Goal: Information Seeking & Learning: Learn about a topic

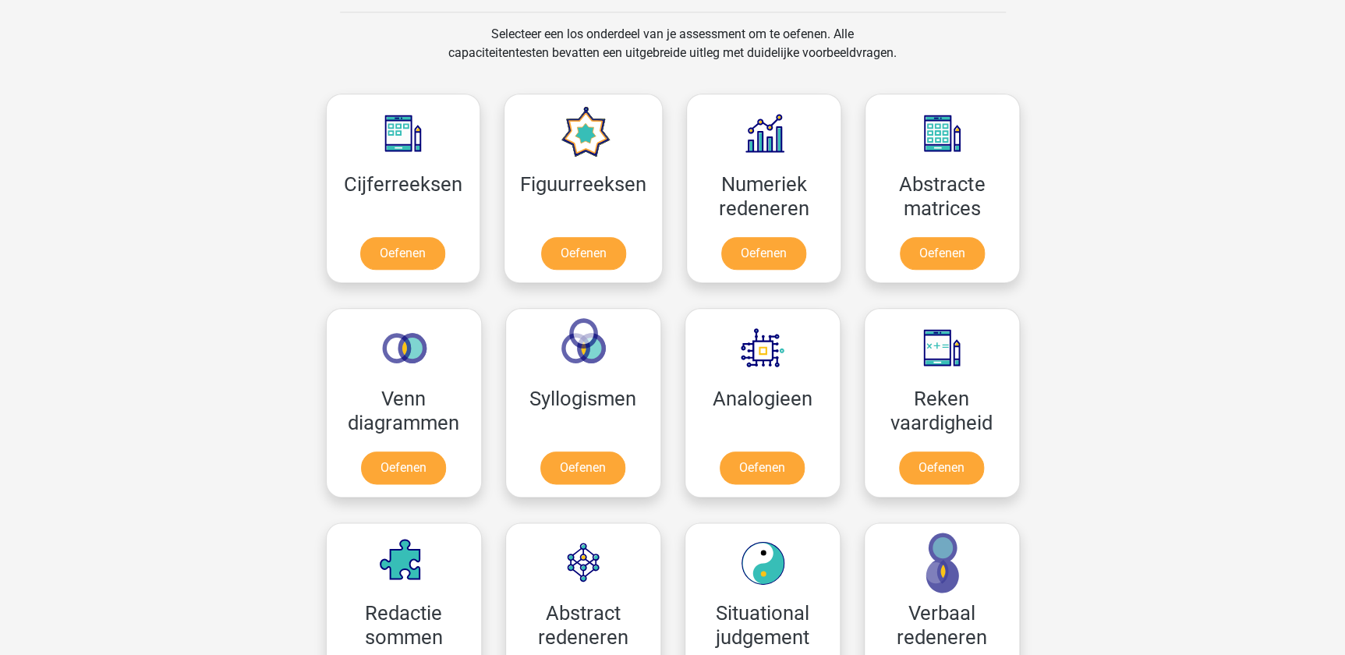
scroll to position [709, 0]
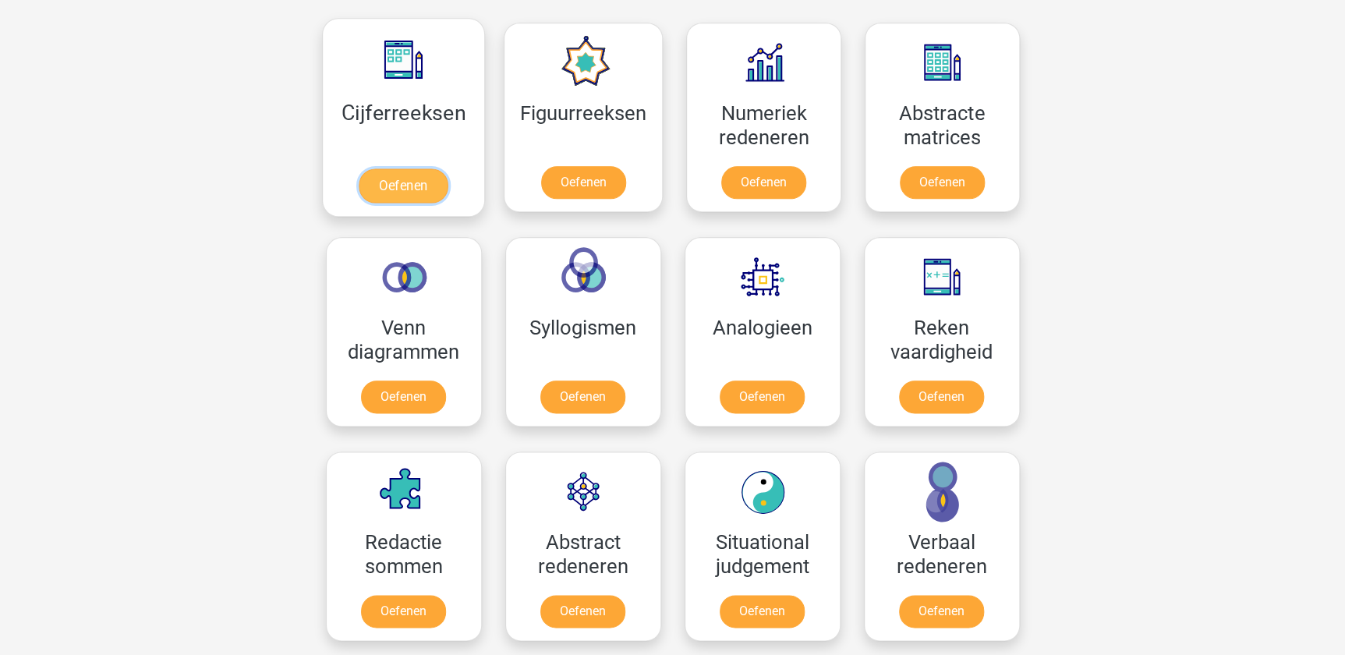
click at [409, 182] on link "Oefenen" at bounding box center [403, 185] width 89 height 34
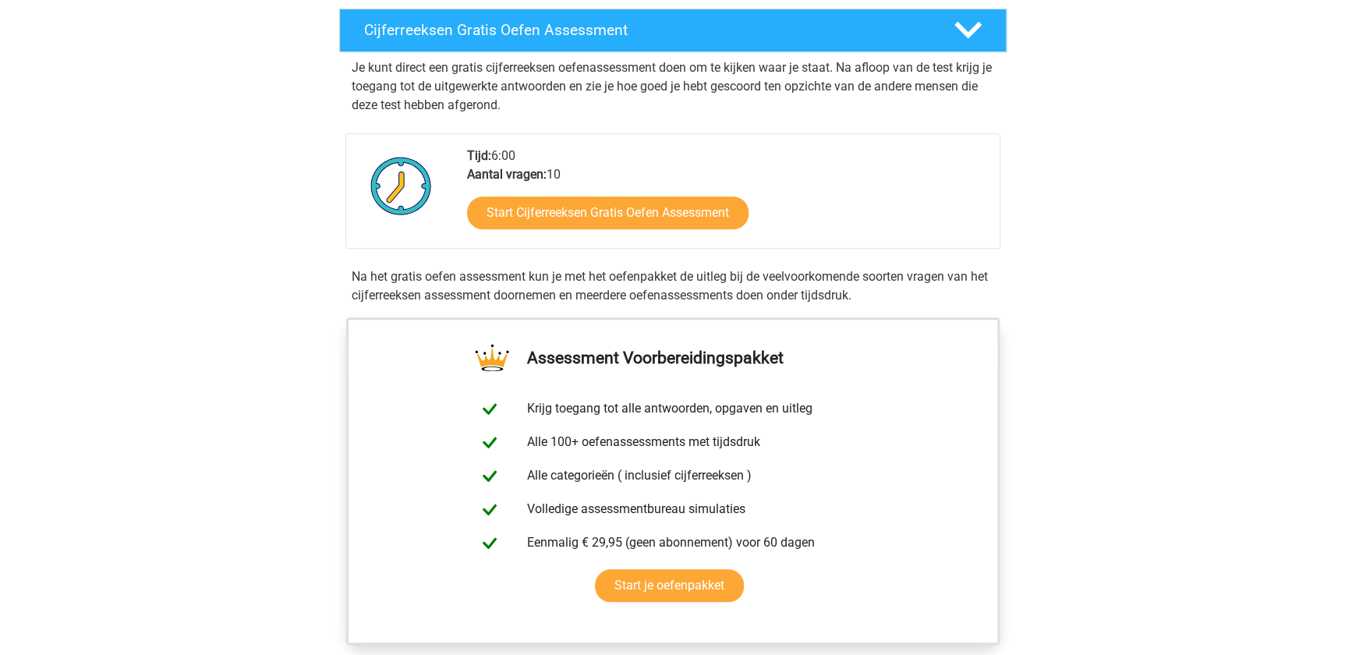
scroll to position [283, 0]
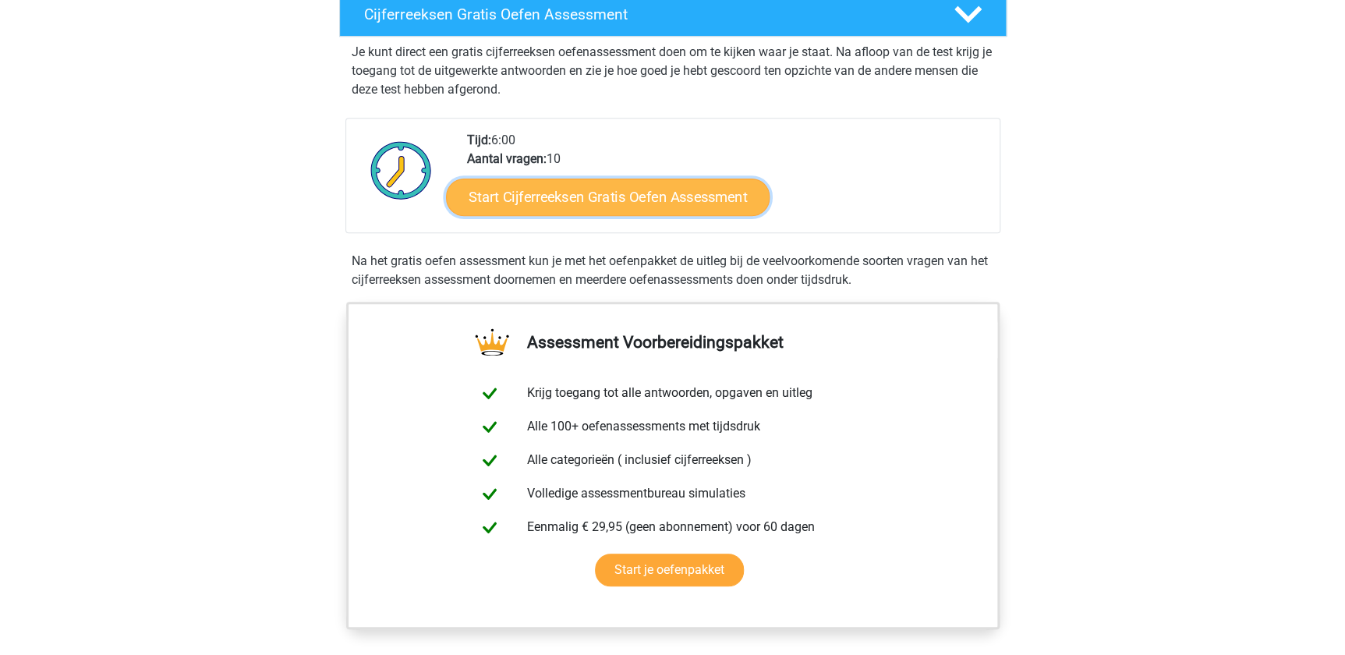
click at [686, 212] on link "Start Cijferreeksen Gratis Oefen Assessment" at bounding box center [608, 196] width 324 height 37
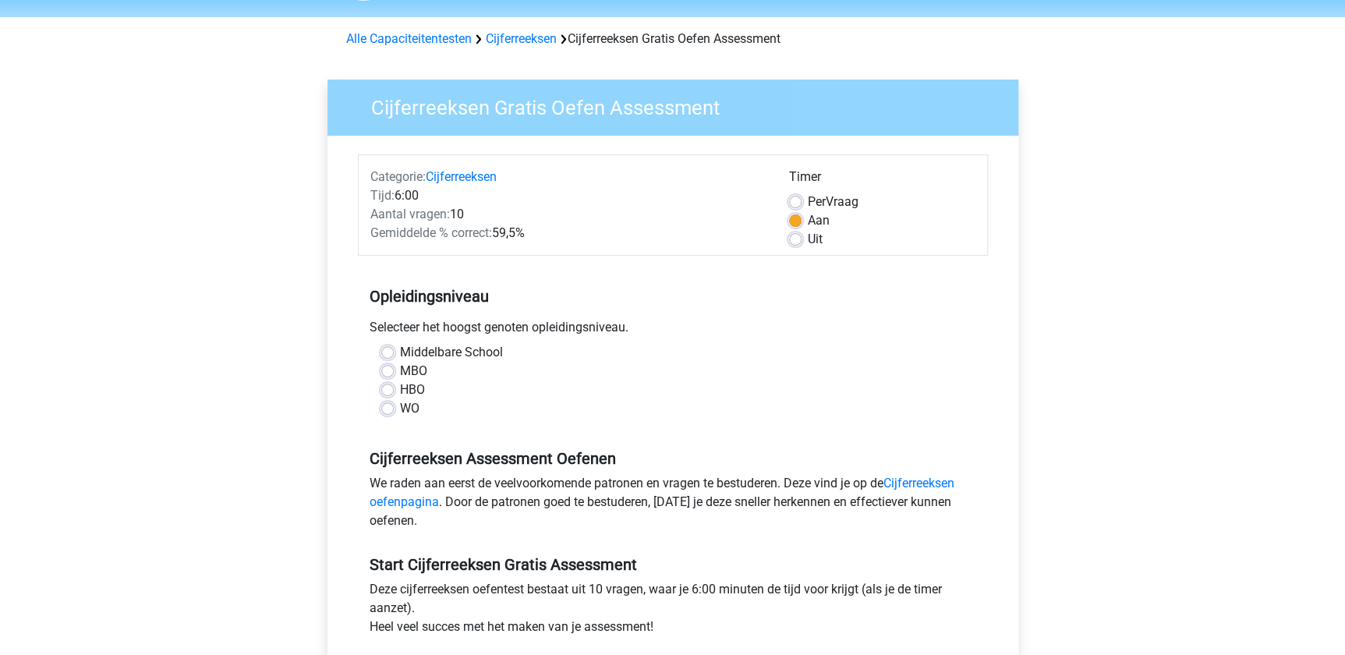
scroll to position [212, 0]
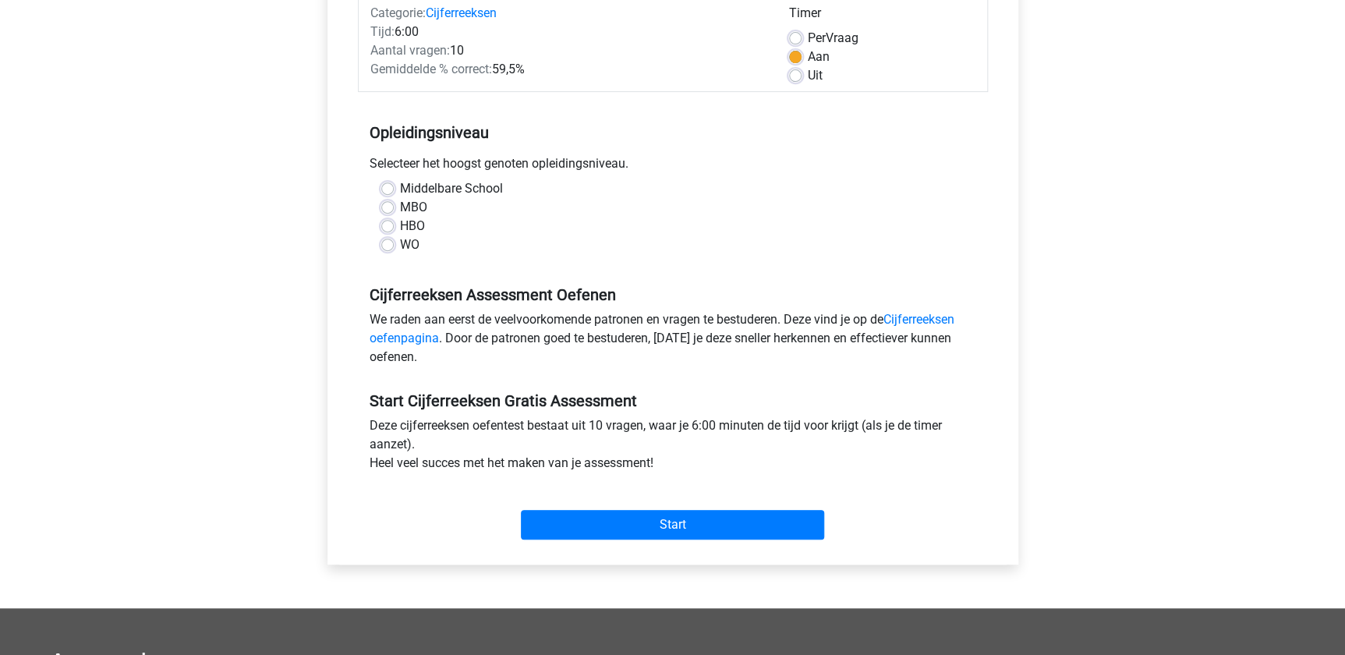
click at [400, 204] on label "MBO" at bounding box center [413, 207] width 27 height 19
click at [390, 204] on input "MBO" at bounding box center [387, 206] width 12 height 16
radio input "true"
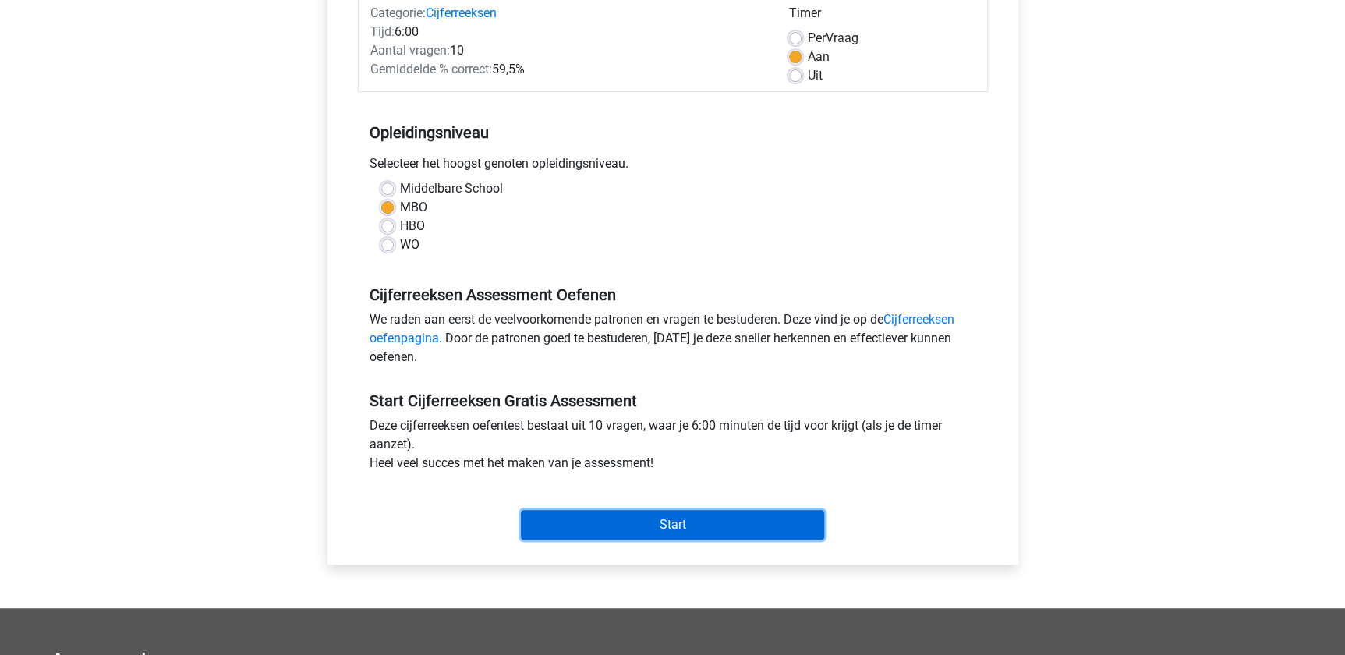
click at [718, 515] on input "Start" at bounding box center [672, 525] width 303 height 30
click at [672, 516] on input "Start" at bounding box center [672, 525] width 303 height 30
